Goal: Check status: Check status

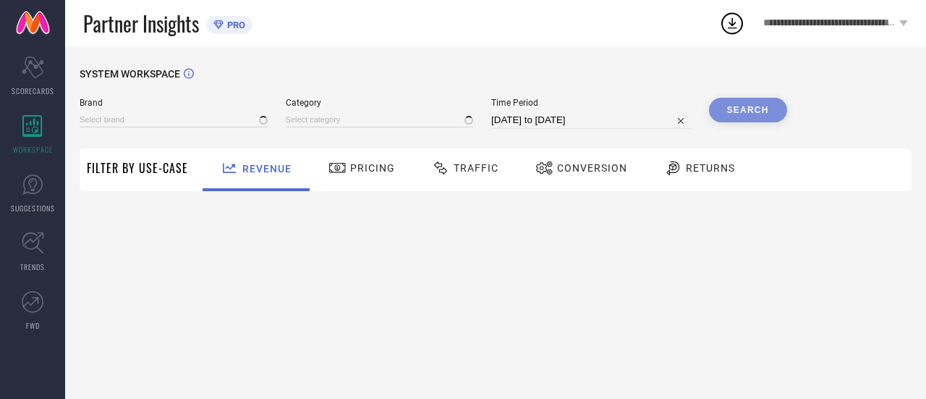
type input "FOREVER NEW"
type input "All"
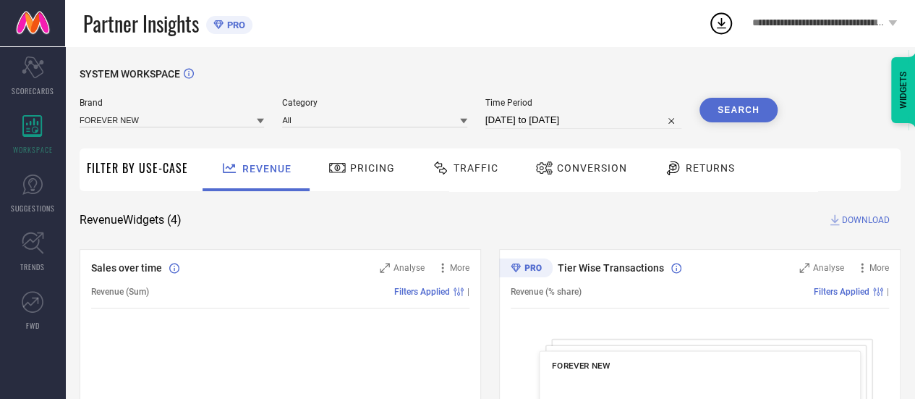
click at [462, 174] on span "Traffic" at bounding box center [476, 168] width 45 height 12
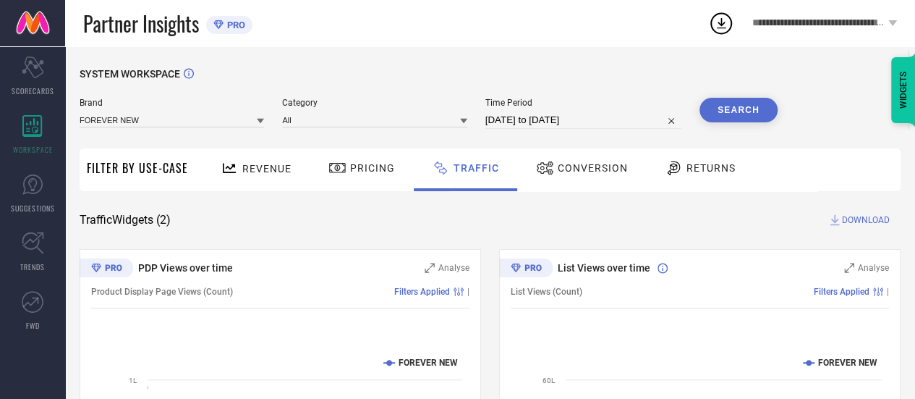
click at [566, 164] on span "Conversion" at bounding box center [593, 168] width 70 height 12
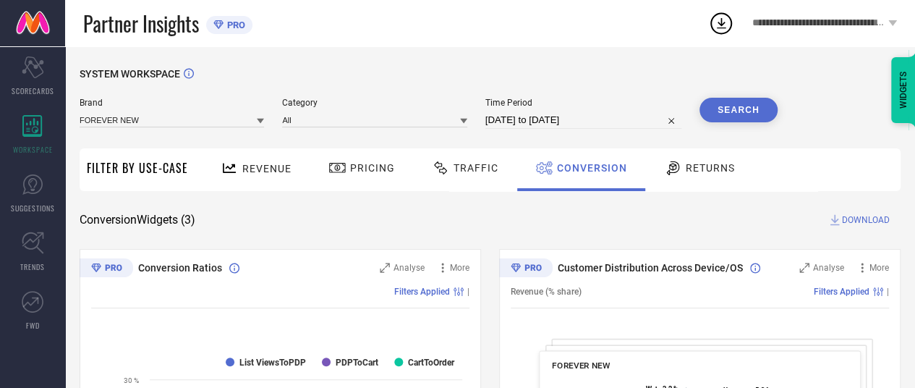
click at [531, 126] on input "[DATE] to [DATE]" at bounding box center [584, 119] width 196 height 17
select select "6"
select select "2025"
select select "7"
select select "2025"
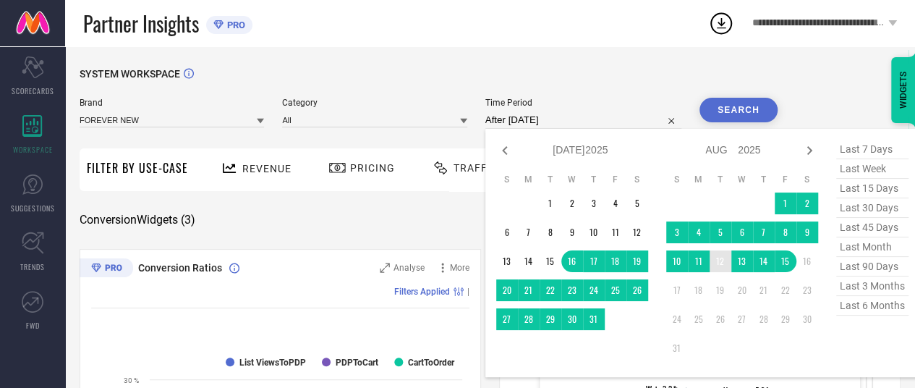
click at [721, 258] on td "12" at bounding box center [721, 261] width 22 height 22
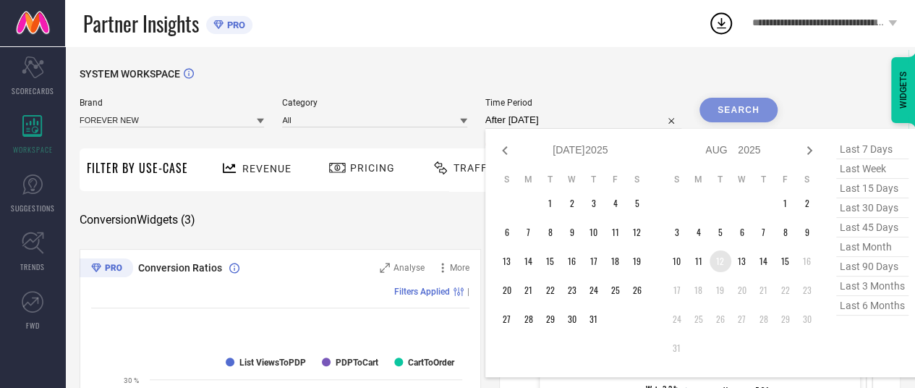
type input "[DATE] to [DATE]"
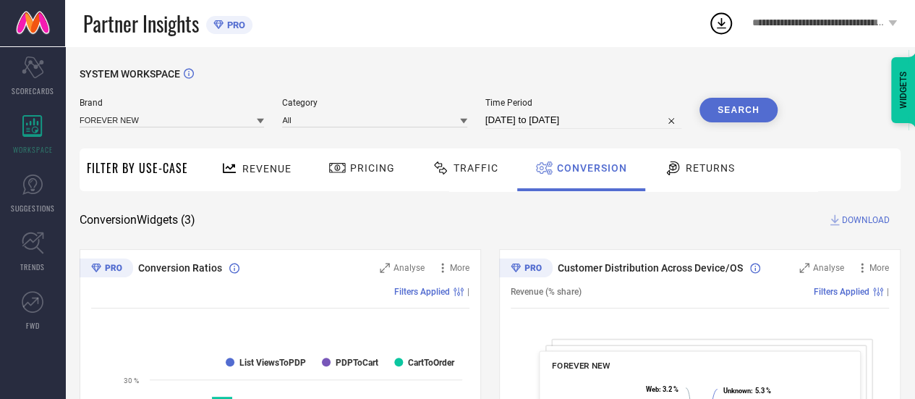
click at [745, 111] on button "Search" at bounding box center [739, 110] width 78 height 25
select select "7"
select select "2025"
select select "8"
select select "2025"
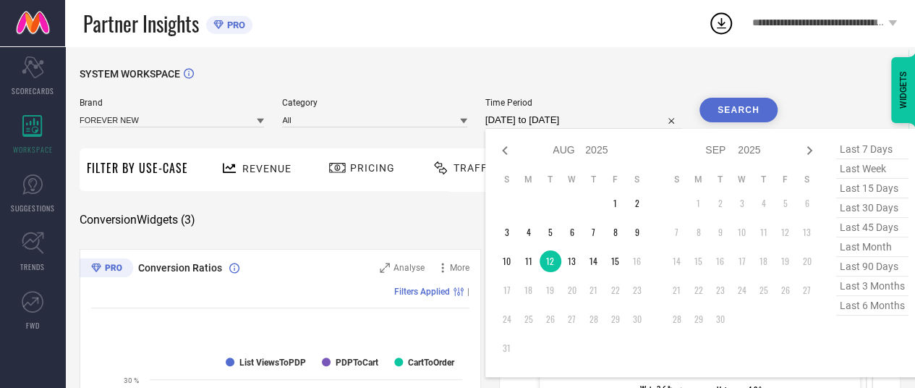
click at [580, 114] on input "[DATE] to [DATE]" at bounding box center [584, 119] width 196 height 17
click at [580, 263] on td "13" at bounding box center [573, 261] width 22 height 22
type input "[DATE] to [DATE]"
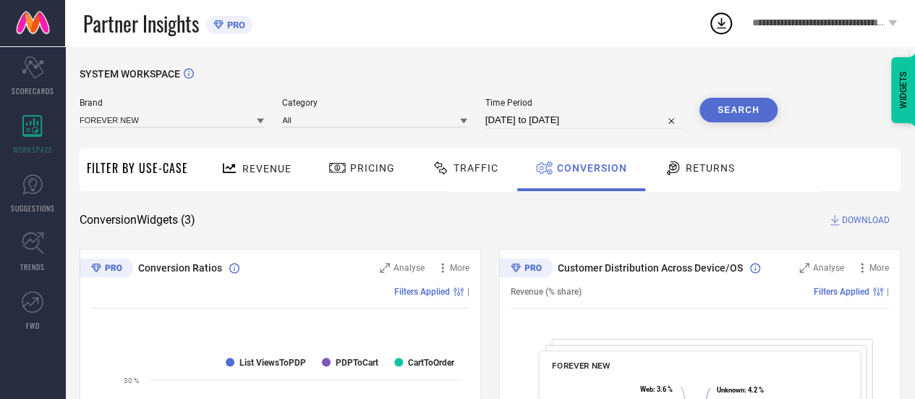
click at [740, 111] on button "Search" at bounding box center [739, 110] width 78 height 25
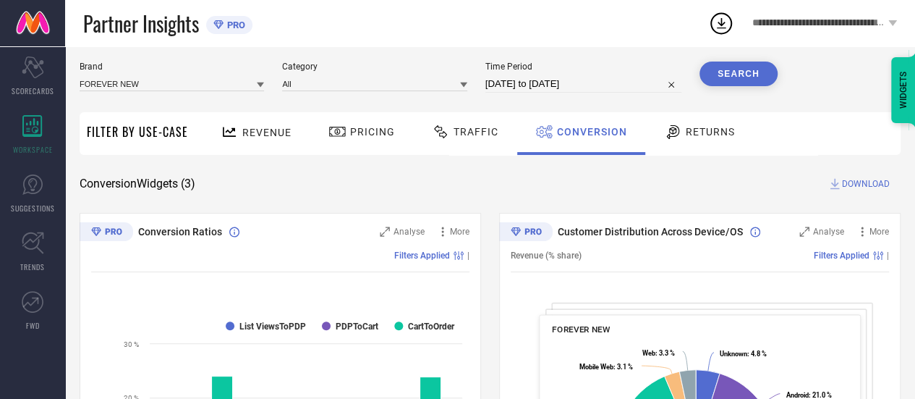
scroll to position [25, 0]
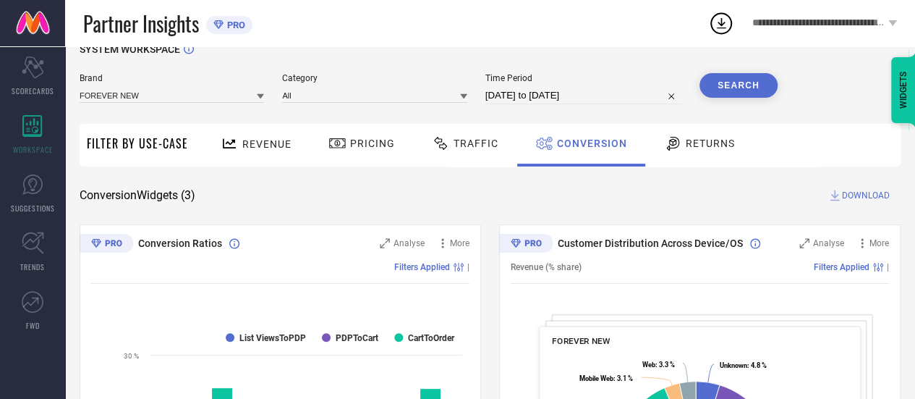
select select "7"
select select "2025"
select select "8"
select select "2025"
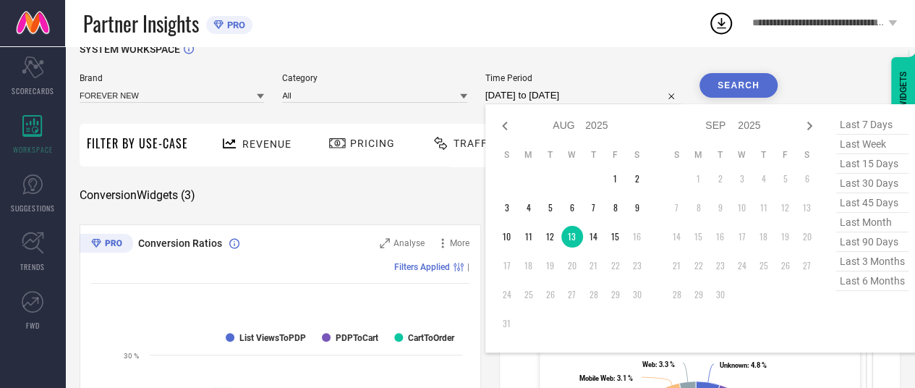
click at [578, 93] on input "[DATE] to [DATE]" at bounding box center [584, 95] width 196 height 17
click at [596, 238] on td "14" at bounding box center [594, 237] width 22 height 22
type input "[DATE] to [DATE]"
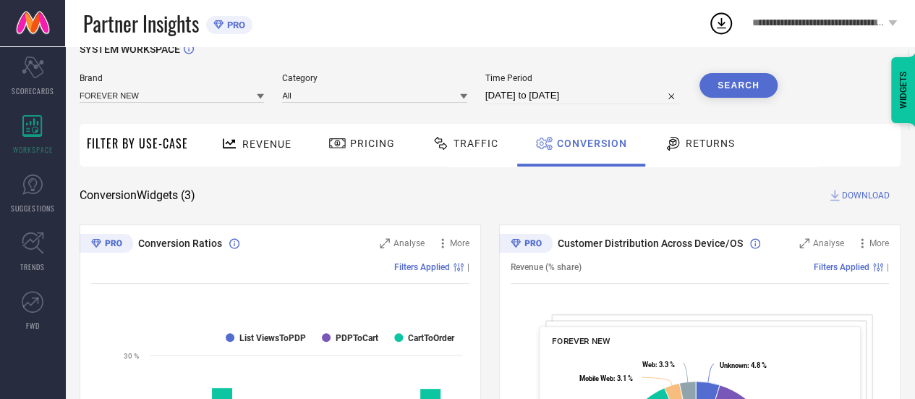
click at [743, 87] on button "Search" at bounding box center [739, 85] width 78 height 25
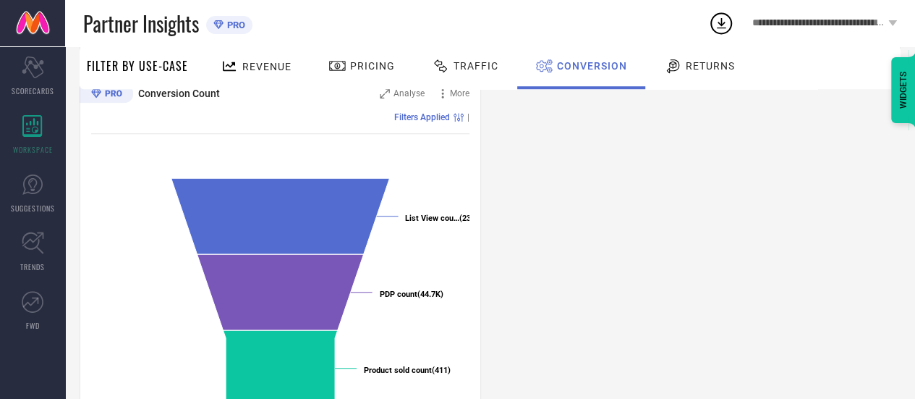
scroll to position [553, 0]
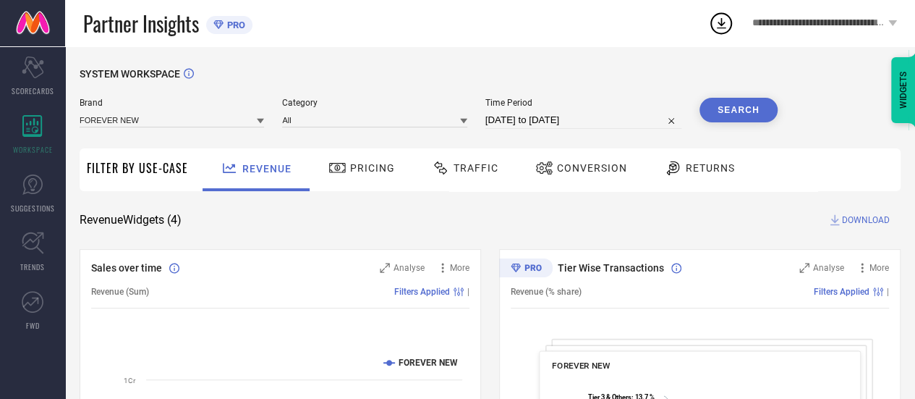
click at [567, 177] on div "Conversion" at bounding box center [581, 168] width 99 height 25
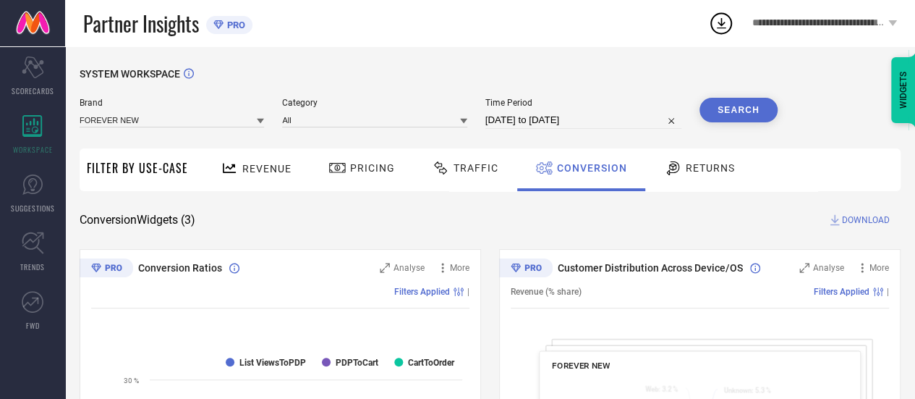
select select "6"
select select "2025"
select select "7"
select select "2025"
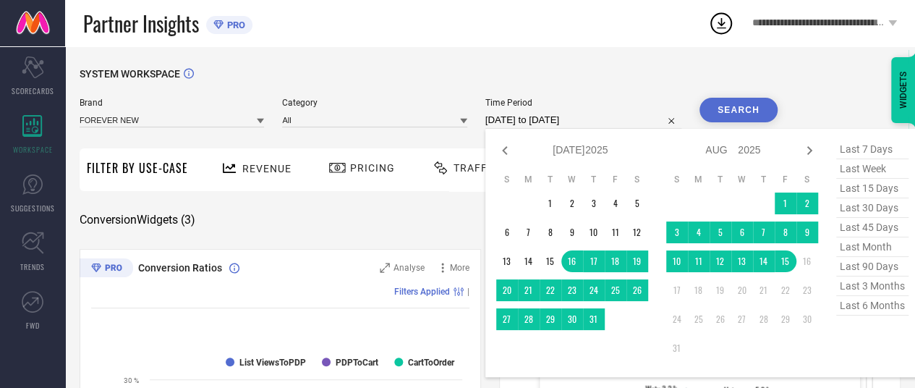
click at [553, 113] on input "[DATE] to [DATE]" at bounding box center [584, 119] width 196 height 17
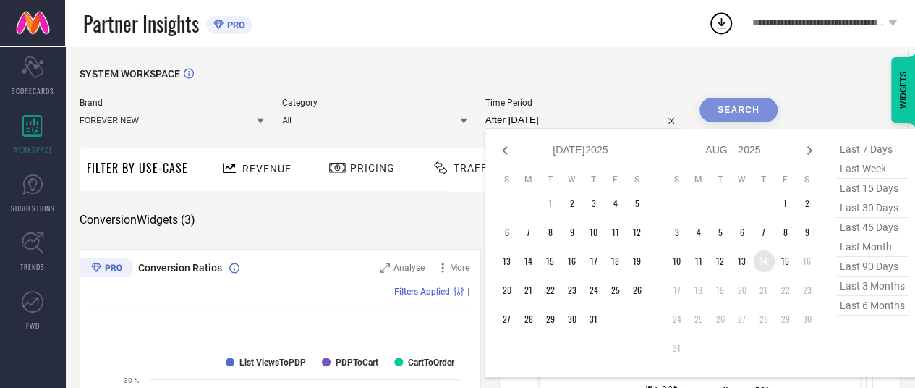
click at [770, 260] on td "14" at bounding box center [764, 261] width 22 height 22
type input "[DATE] to [DATE]"
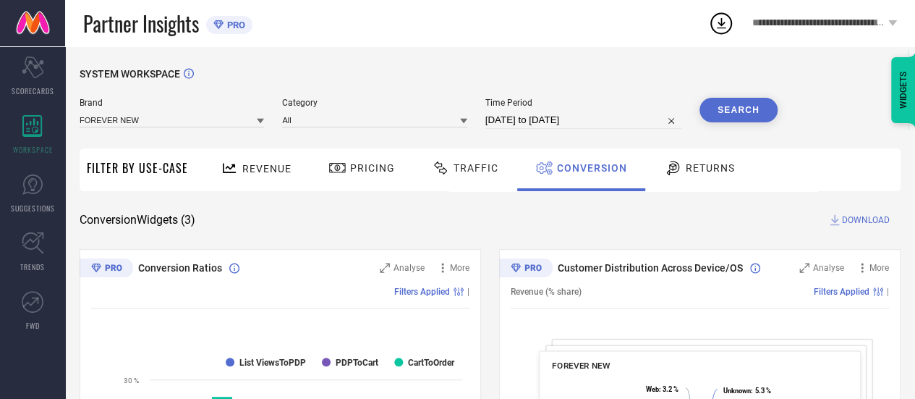
click at [744, 110] on button "Search" at bounding box center [739, 110] width 78 height 25
select select "7"
select select "2025"
select select "8"
select select "2025"
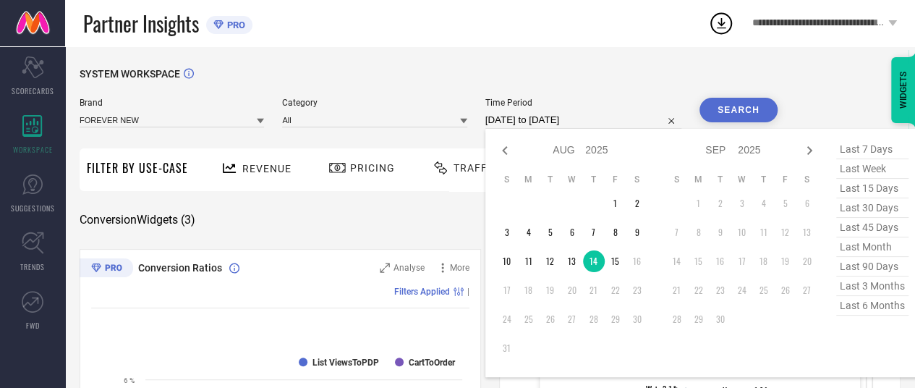
click at [581, 122] on input "[DATE] to [DATE]" at bounding box center [584, 119] width 196 height 17
click at [621, 267] on td "15" at bounding box center [616, 261] width 22 height 22
type input "15-08-2025 to 15-08-2025"
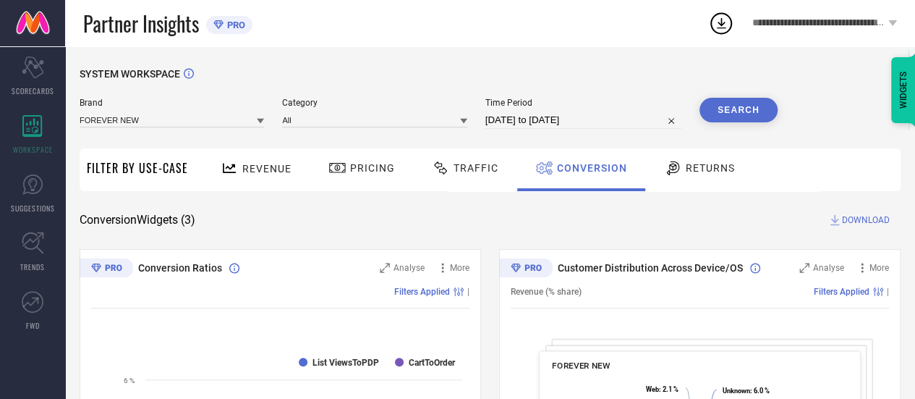
click at [740, 108] on button "Search" at bounding box center [739, 110] width 78 height 25
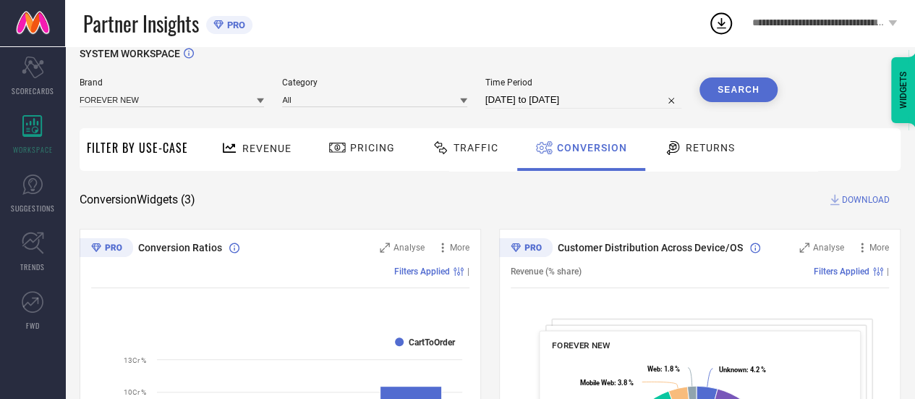
scroll to position [17, 0]
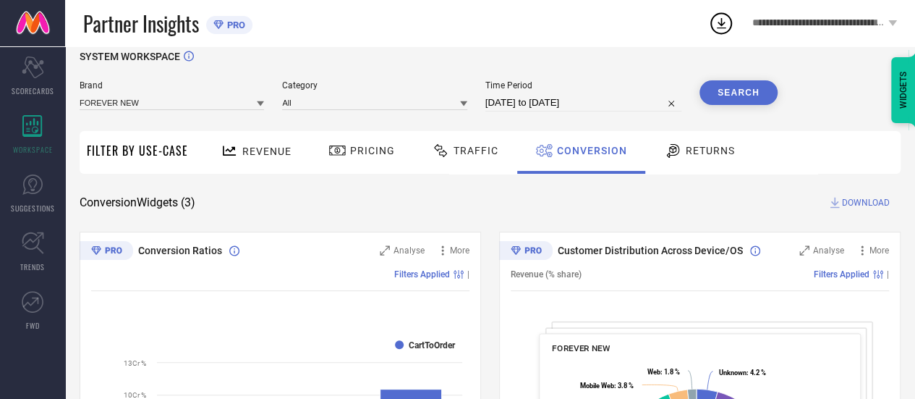
select select "7"
select select "2025"
select select "8"
select select "2025"
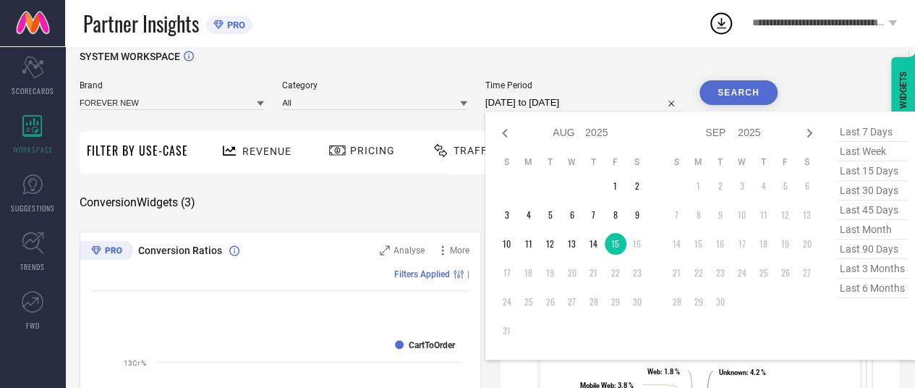
click at [549, 104] on input "15-08-2025 to 15-08-2025" at bounding box center [584, 102] width 196 height 17
click at [593, 253] on td "14" at bounding box center [594, 244] width 22 height 22
type input "[DATE] to [DATE]"
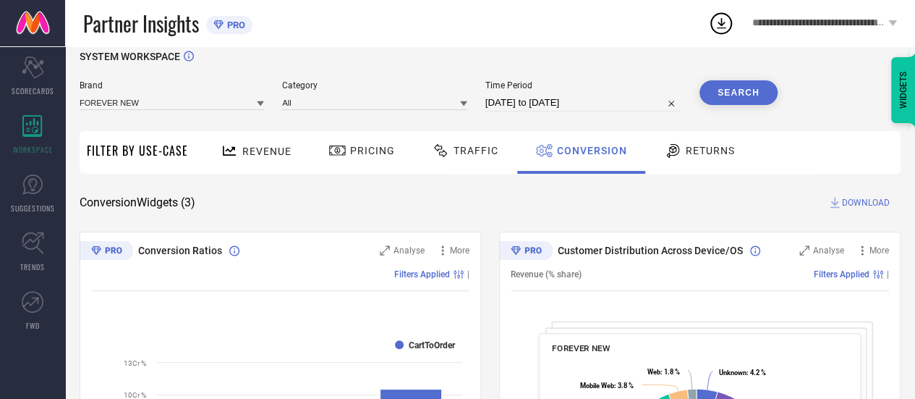
click at [740, 96] on button "Search" at bounding box center [739, 92] width 78 height 25
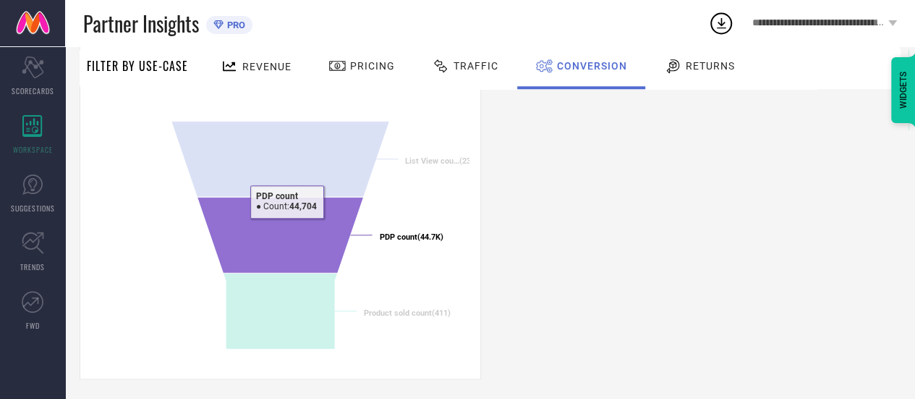
scroll to position [0, 0]
